Goal: Information Seeking & Learning: Check status

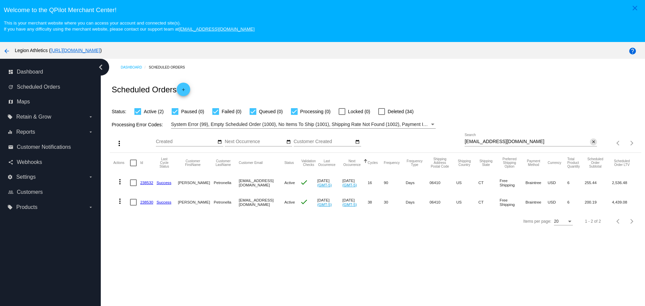
click at [591, 141] on mat-icon "close" at bounding box center [593, 141] width 5 height 5
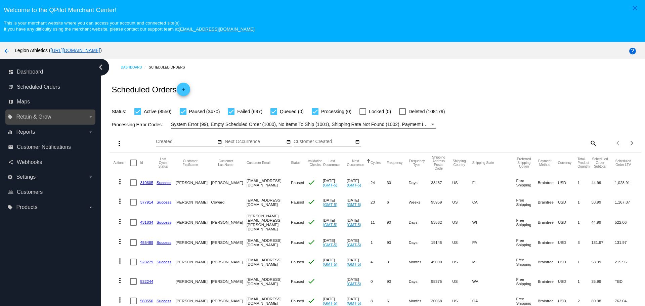
click at [69, 120] on label "local_offer Retain & Grow arrow_drop_down" at bounding box center [50, 117] width 86 height 11
click at [0, 0] on input "local_offer Retain & Grow arrow_drop_down" at bounding box center [0, 0] width 0 height 0
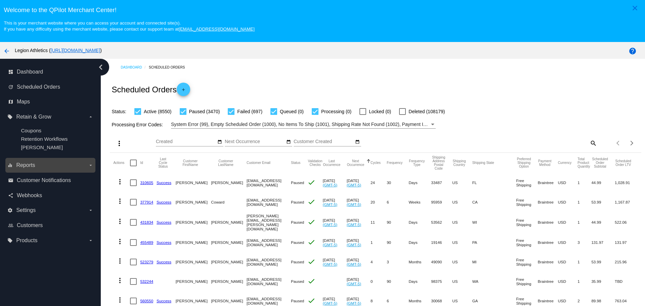
click at [46, 162] on label "equalizer Reports arrow_drop_down" at bounding box center [50, 165] width 86 height 11
click at [0, 0] on input "equalizer Reports arrow_drop_down" at bounding box center [0, 0] width 0 height 0
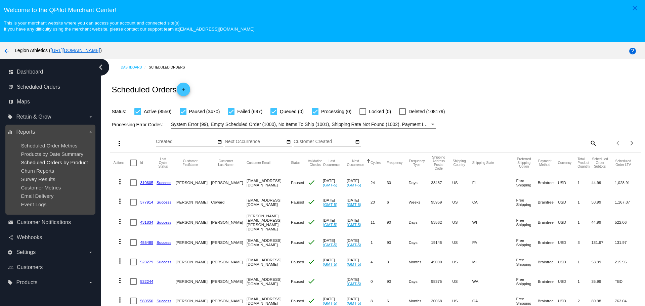
click at [63, 161] on span "Scheduled Orders by Product" at bounding box center [54, 163] width 67 height 6
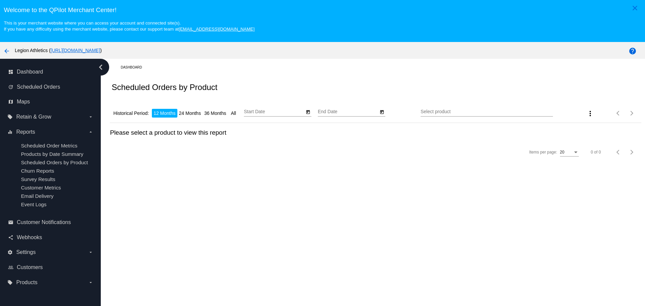
type input "[DATE]"
click at [212, 115] on li "36 Months" at bounding box center [215, 113] width 25 height 9
type input "[DATE]"
click at [380, 113] on icon "Open calendar" at bounding box center [382, 112] width 5 height 8
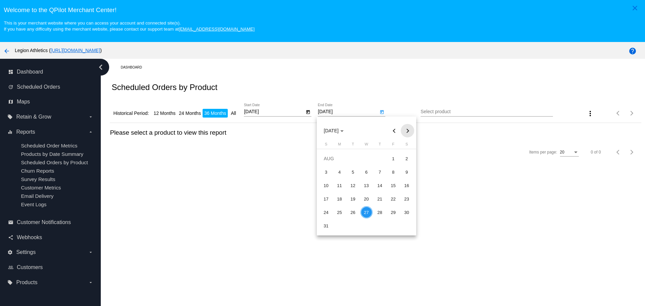
click at [405, 131] on button "Next month" at bounding box center [407, 130] width 13 height 13
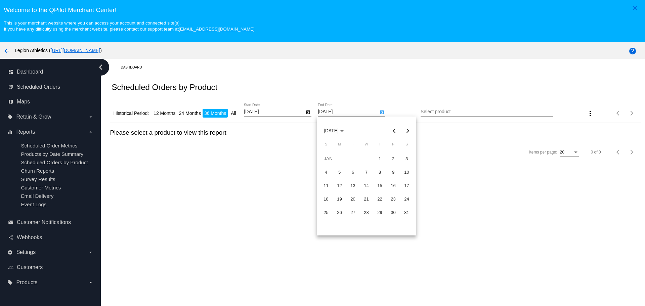
click at [396, 131] on button "Previous month" at bounding box center [393, 130] width 13 height 13
click at [369, 223] on div "31" at bounding box center [367, 226] width 12 height 12
type input "[DATE]"
click at [424, 115] on div "Select product" at bounding box center [487, 110] width 132 height 13
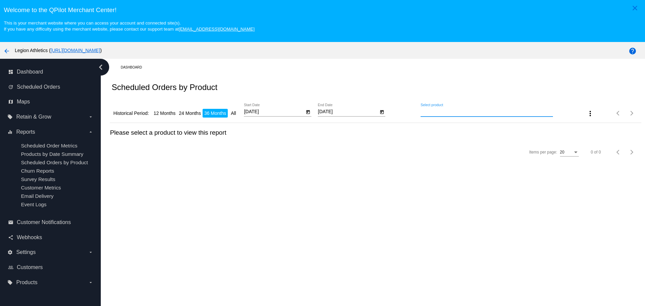
click at [424, 115] on input "Select product" at bounding box center [487, 111] width 132 height 5
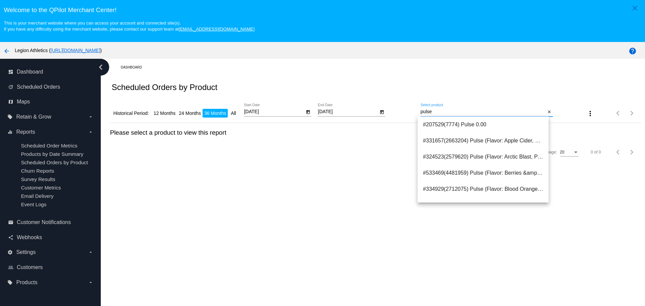
type input "pulse"
click at [498, 94] on div "Scheduled Orders by Product" at bounding box center [375, 87] width 531 height 23
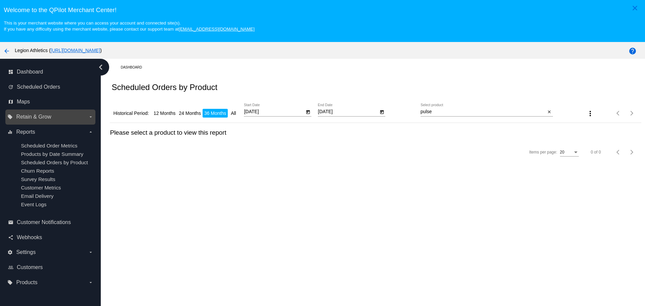
click at [72, 114] on label "local_offer Retain & Grow arrow_drop_down" at bounding box center [50, 117] width 86 height 11
click at [0, 0] on input "local_offer Retain & Grow arrow_drop_down" at bounding box center [0, 0] width 0 height 0
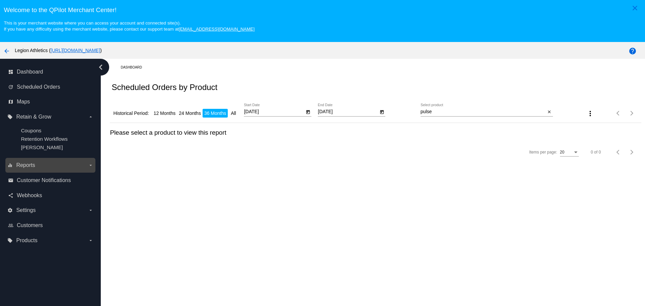
click at [45, 169] on label "equalizer Reports arrow_drop_down" at bounding box center [50, 165] width 86 height 11
click at [0, 0] on input "equalizer Reports arrow_drop_down" at bounding box center [0, 0] width 0 height 0
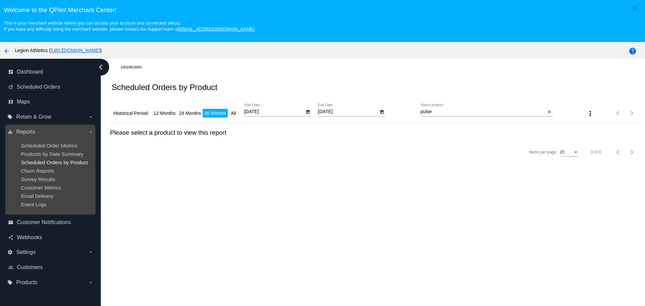
click at [52, 162] on span "Scheduled Orders by Product" at bounding box center [54, 163] width 67 height 6
click at [51, 156] on span "Products by Date Summary" at bounding box center [52, 154] width 63 height 6
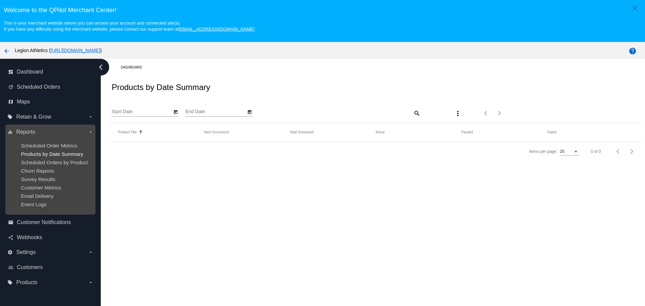
type input "[DATE]"
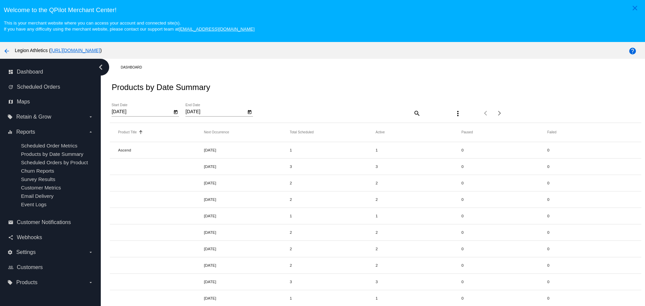
click at [52, 145] on span "Scheduled Order Metrics" at bounding box center [49, 146] width 56 height 6
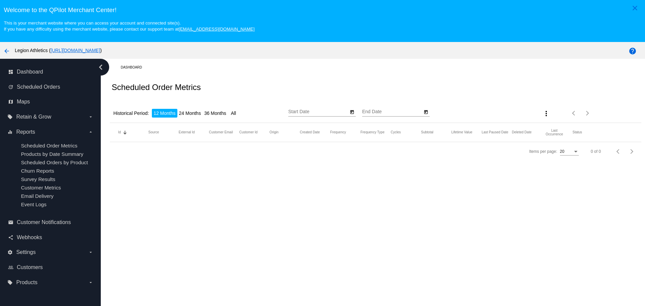
type input "[DATE]"
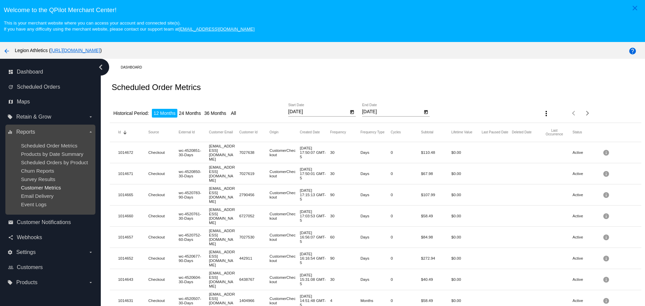
click at [47, 189] on span "Customer Metrics" at bounding box center [41, 188] width 40 height 6
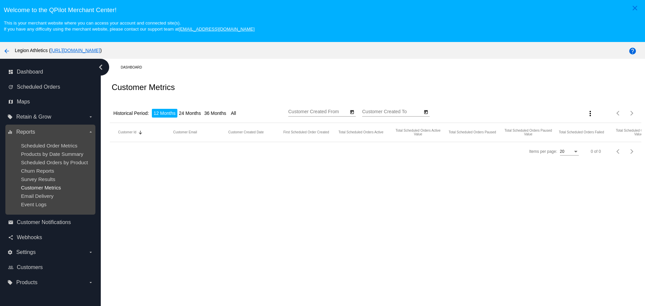
type input "[DATE]"
